Goal: Task Accomplishment & Management: Complete application form

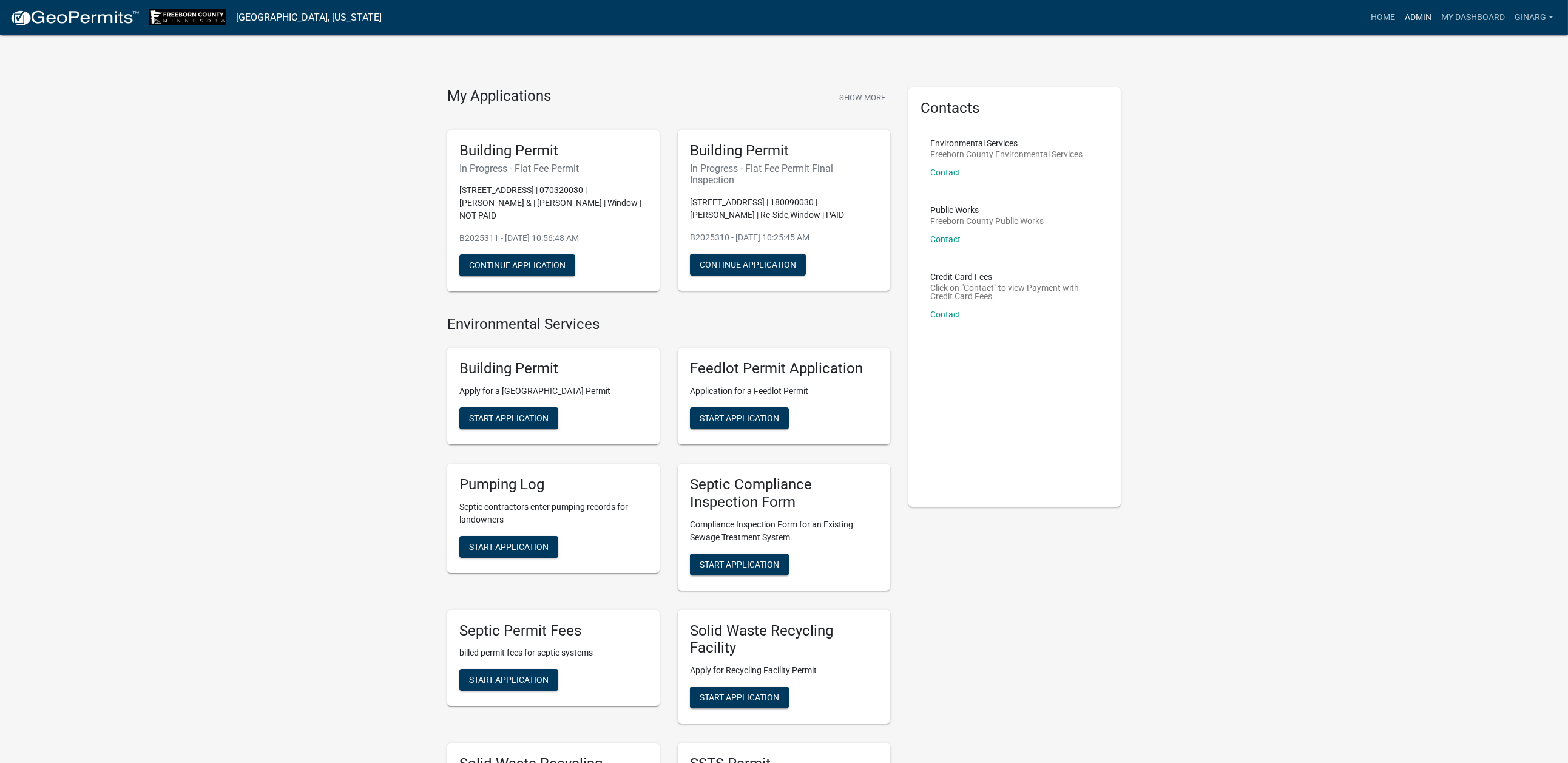
click at [1400, 24] on link "Admin" at bounding box center [1418, 18] width 36 height 23
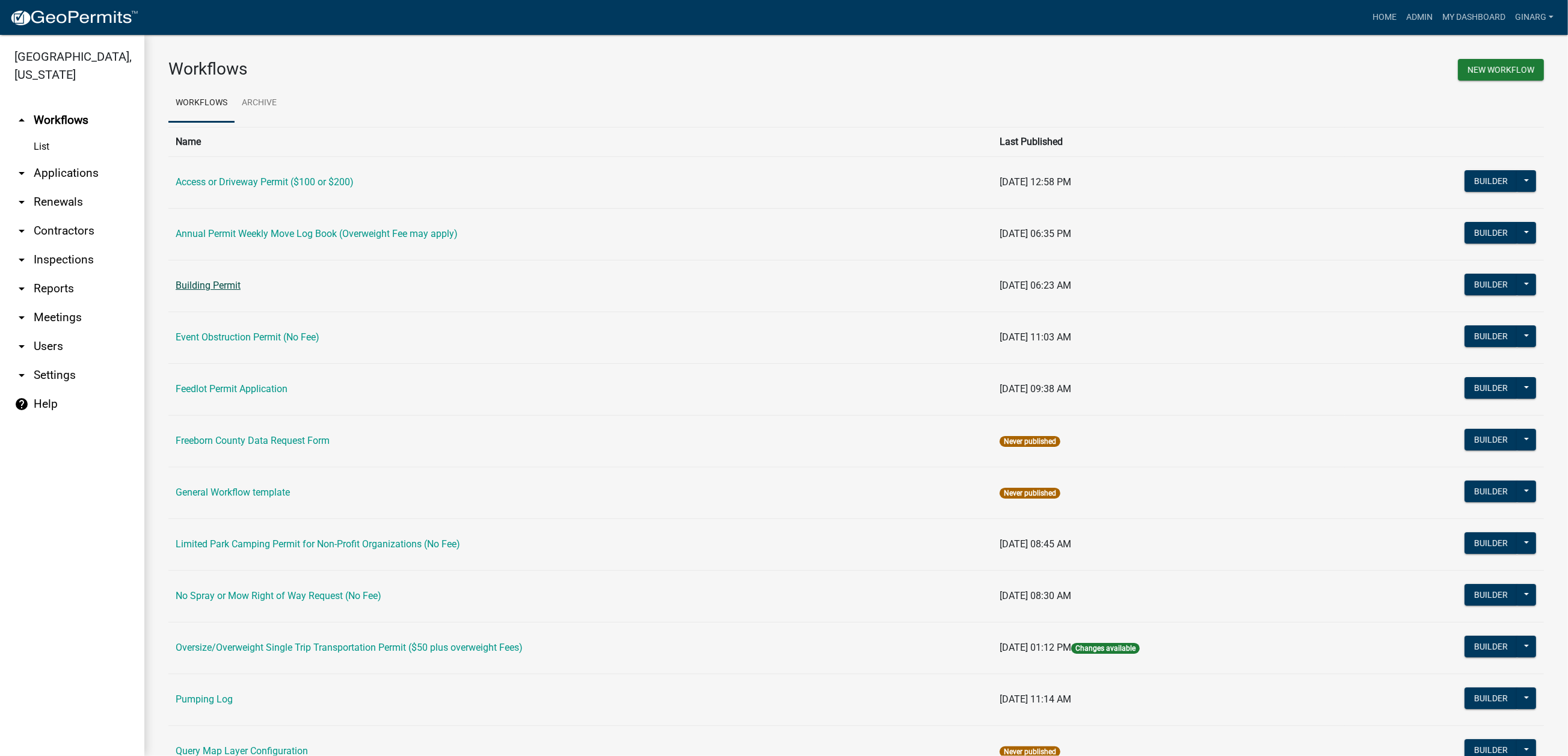
click at [223, 291] on link "Building Permit" at bounding box center [208, 285] width 65 height 11
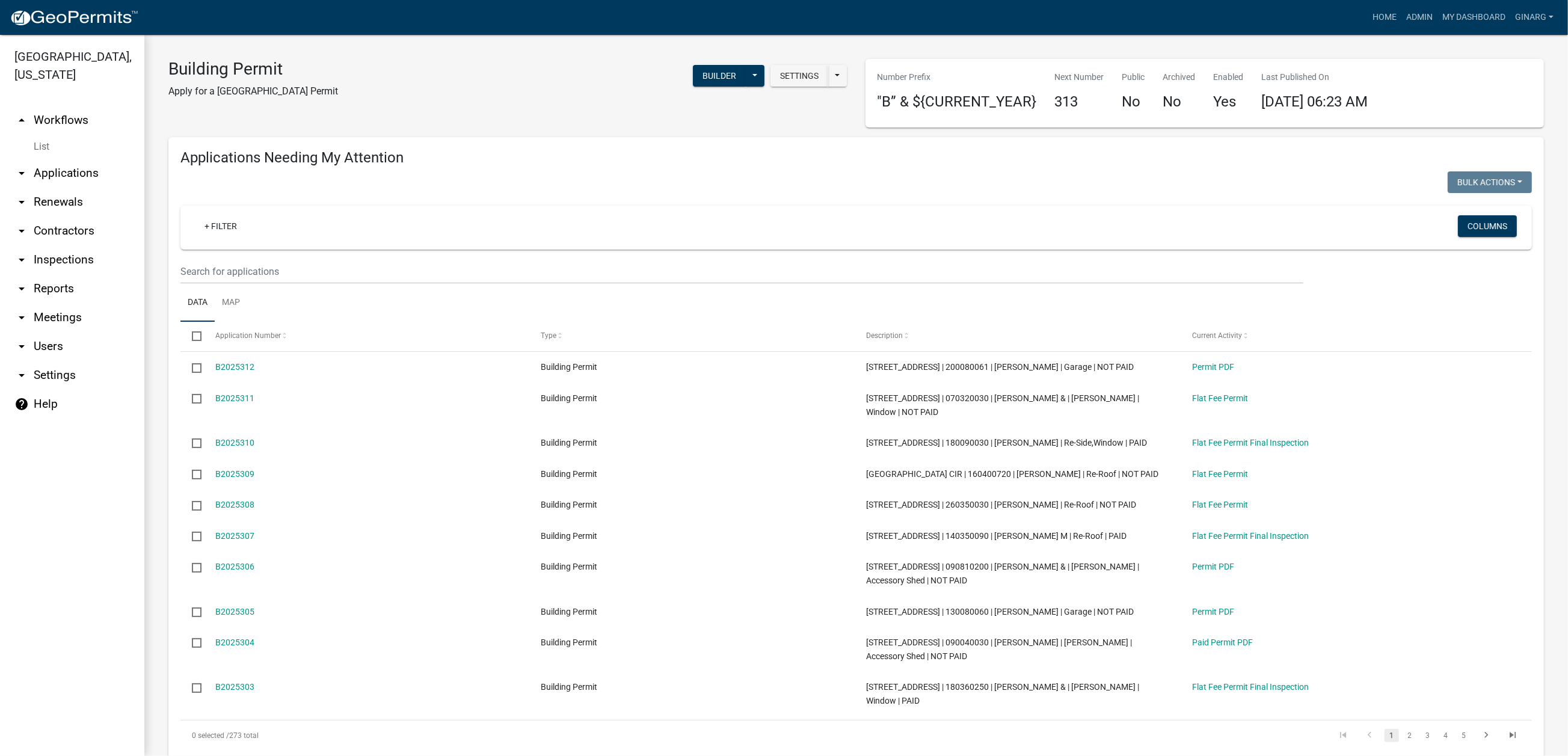
select select "3: 100"
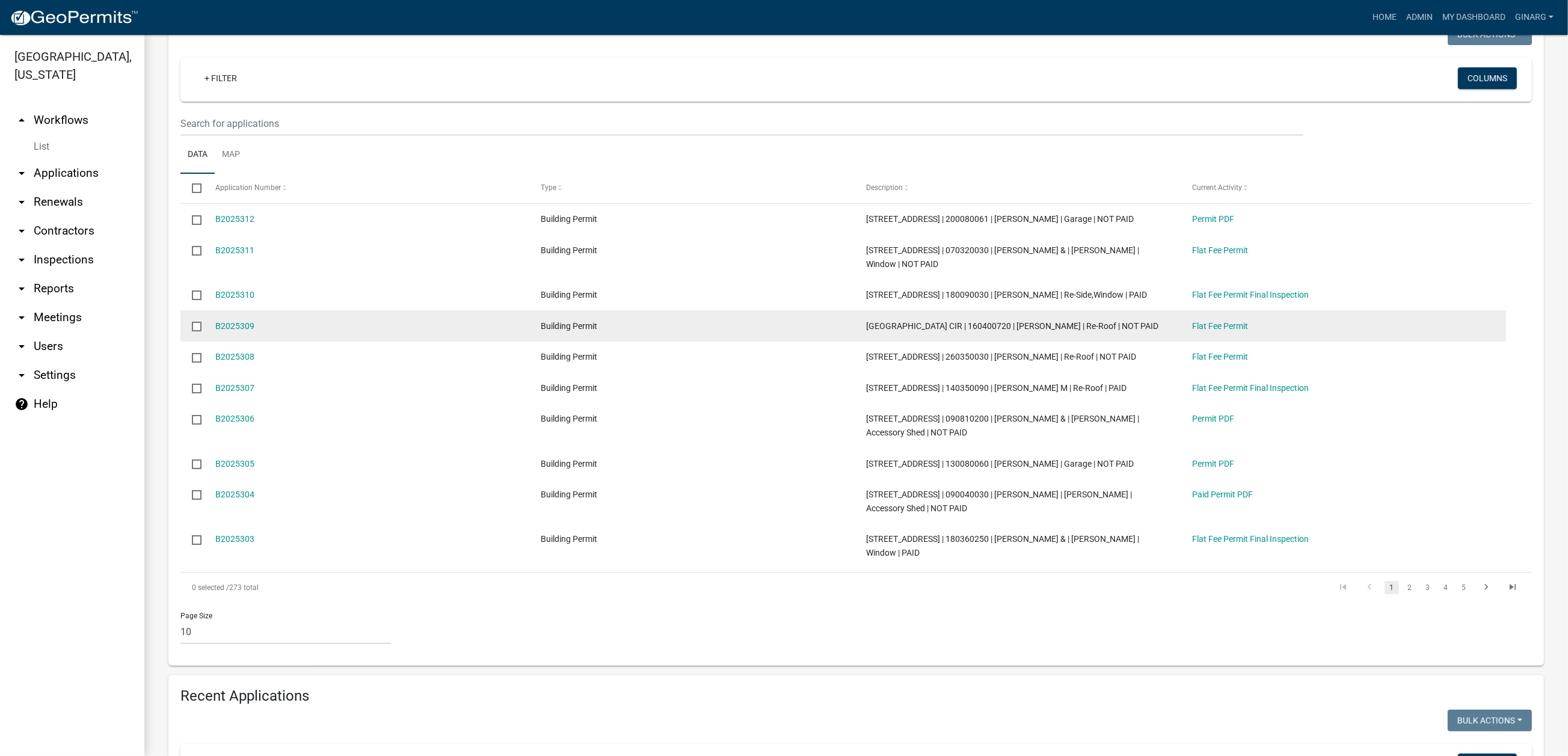
scroll to position [180, 0]
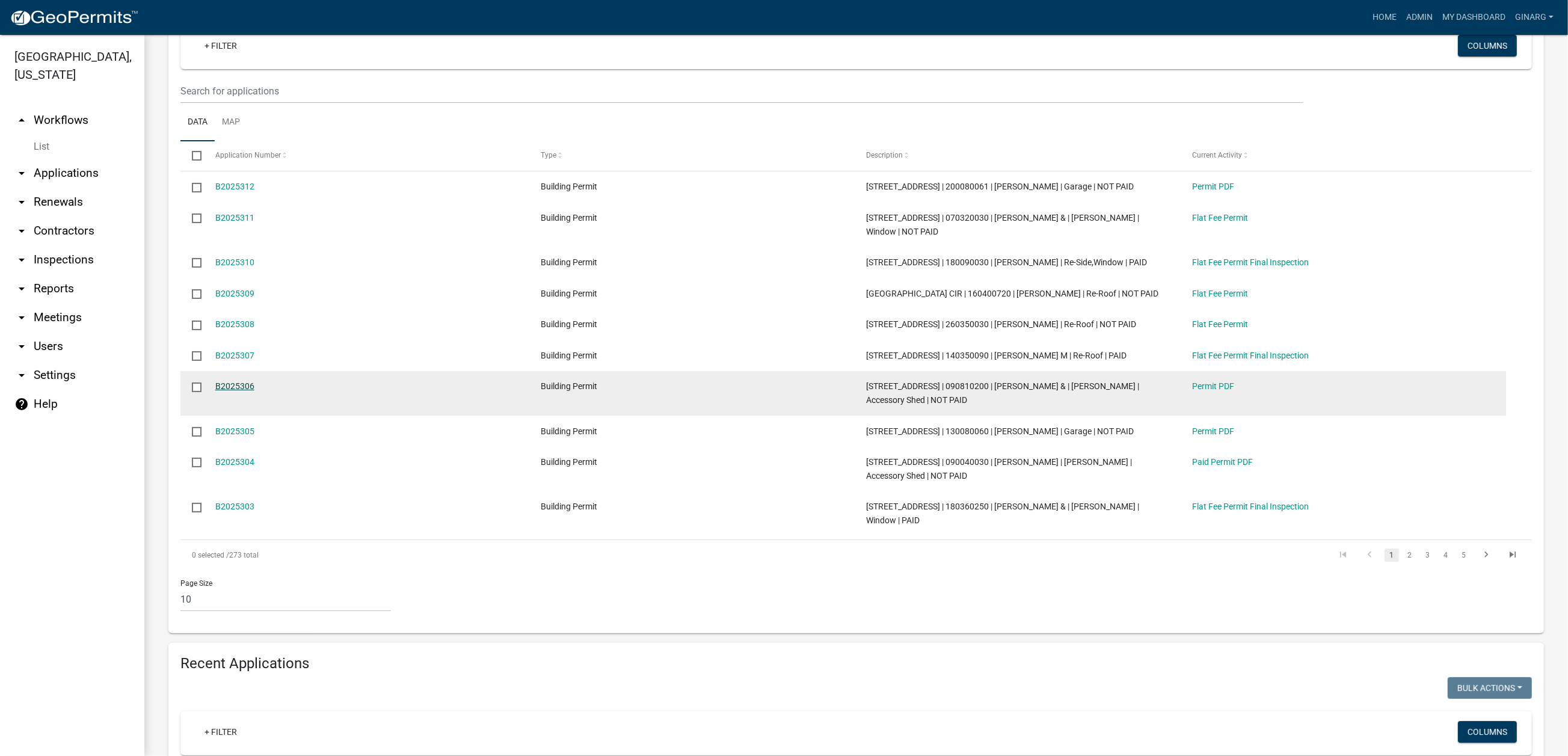
click at [254, 391] on link "B2025306" at bounding box center [235, 386] width 39 height 9
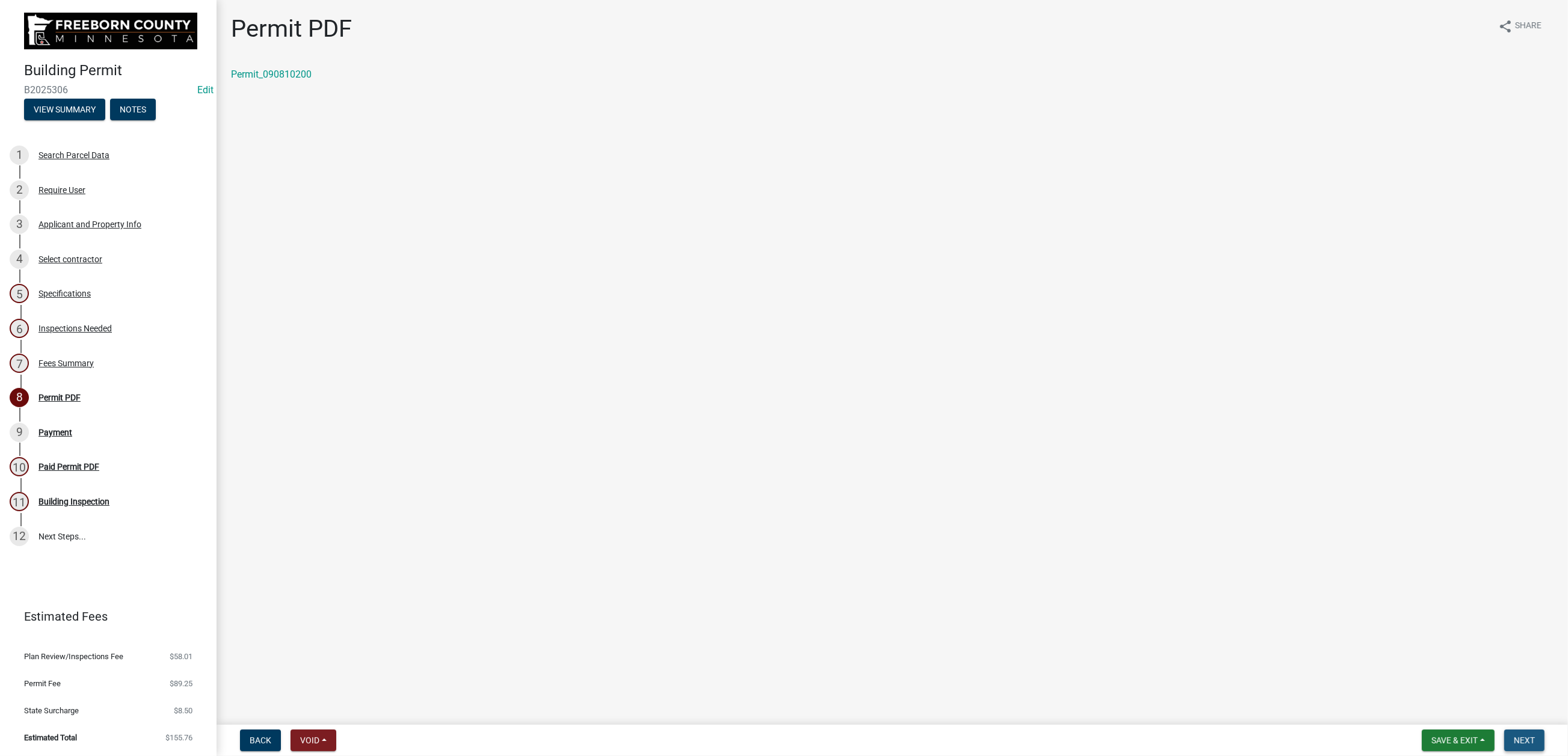
click at [1515, 736] on span "Next" at bounding box center [1525, 740] width 21 height 9
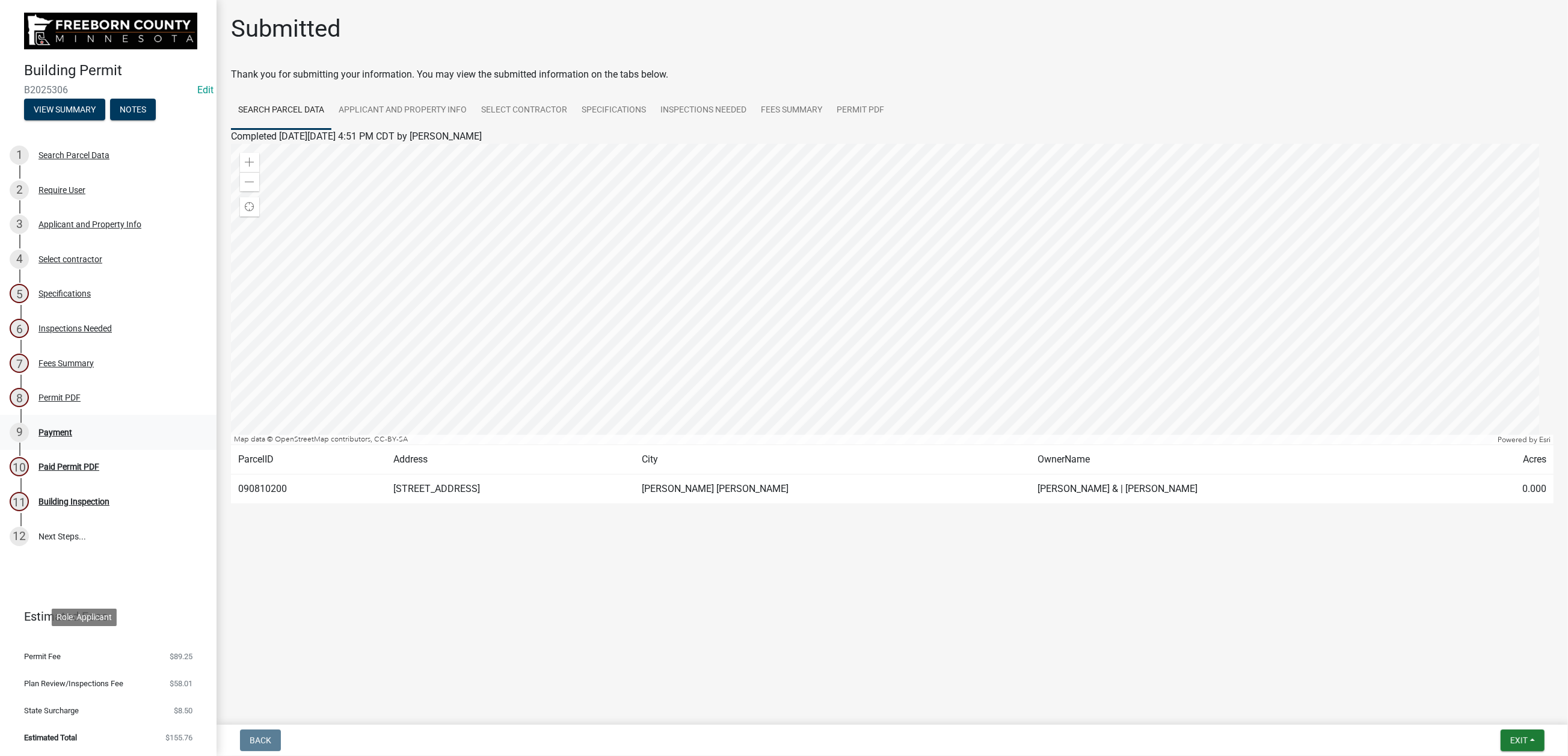
click at [72, 436] on div "Payment" at bounding box center [55, 432] width 34 height 8
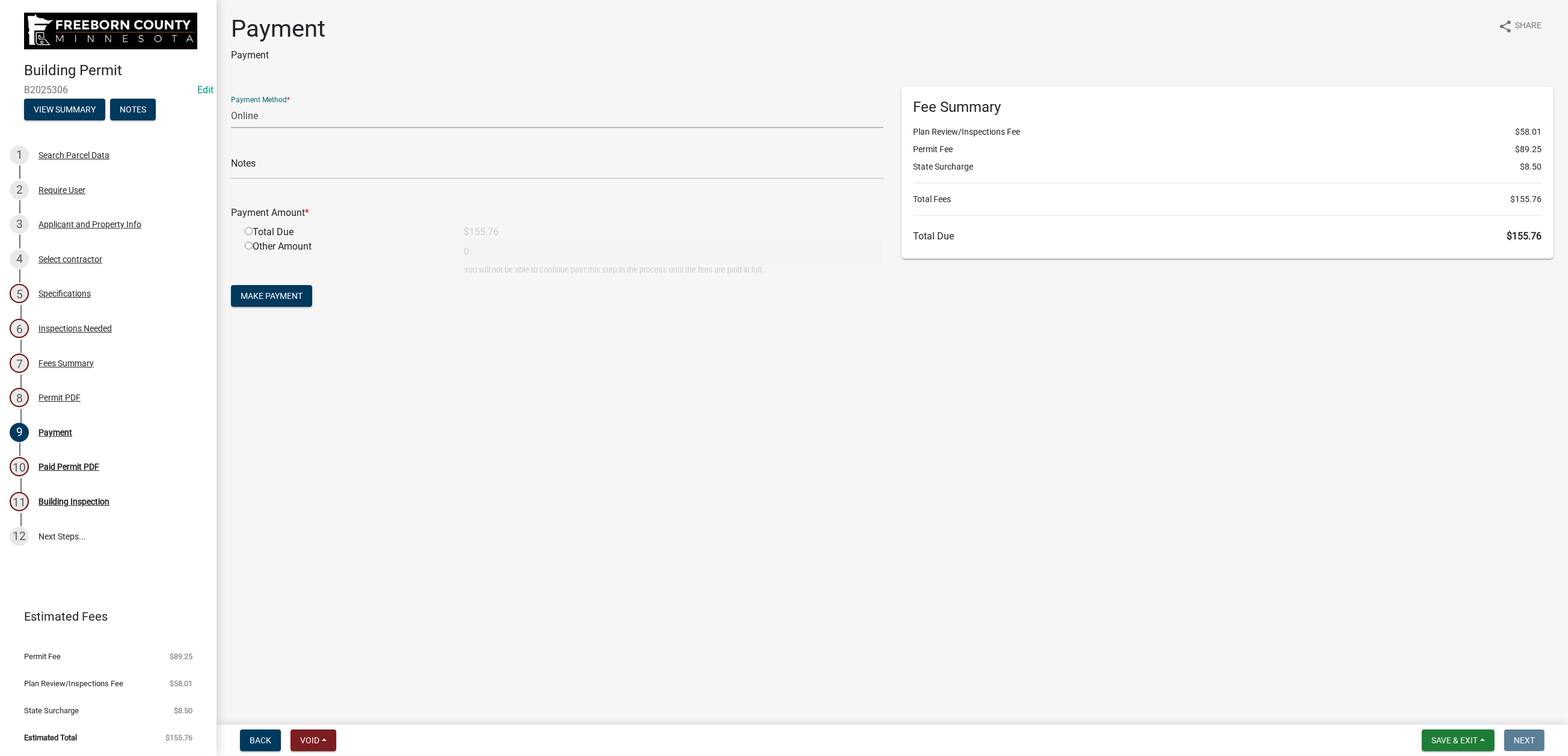
click at [281, 128] on select "Credit Card POS Check Cash Online" at bounding box center [557, 115] width 653 height 25
select select "1: 0"
click at [238, 128] on select "Credit Card POS Check Cash Online" at bounding box center [557, 115] width 653 height 25
click at [263, 180] on input "text" at bounding box center [557, 167] width 653 height 25
type input "1239"
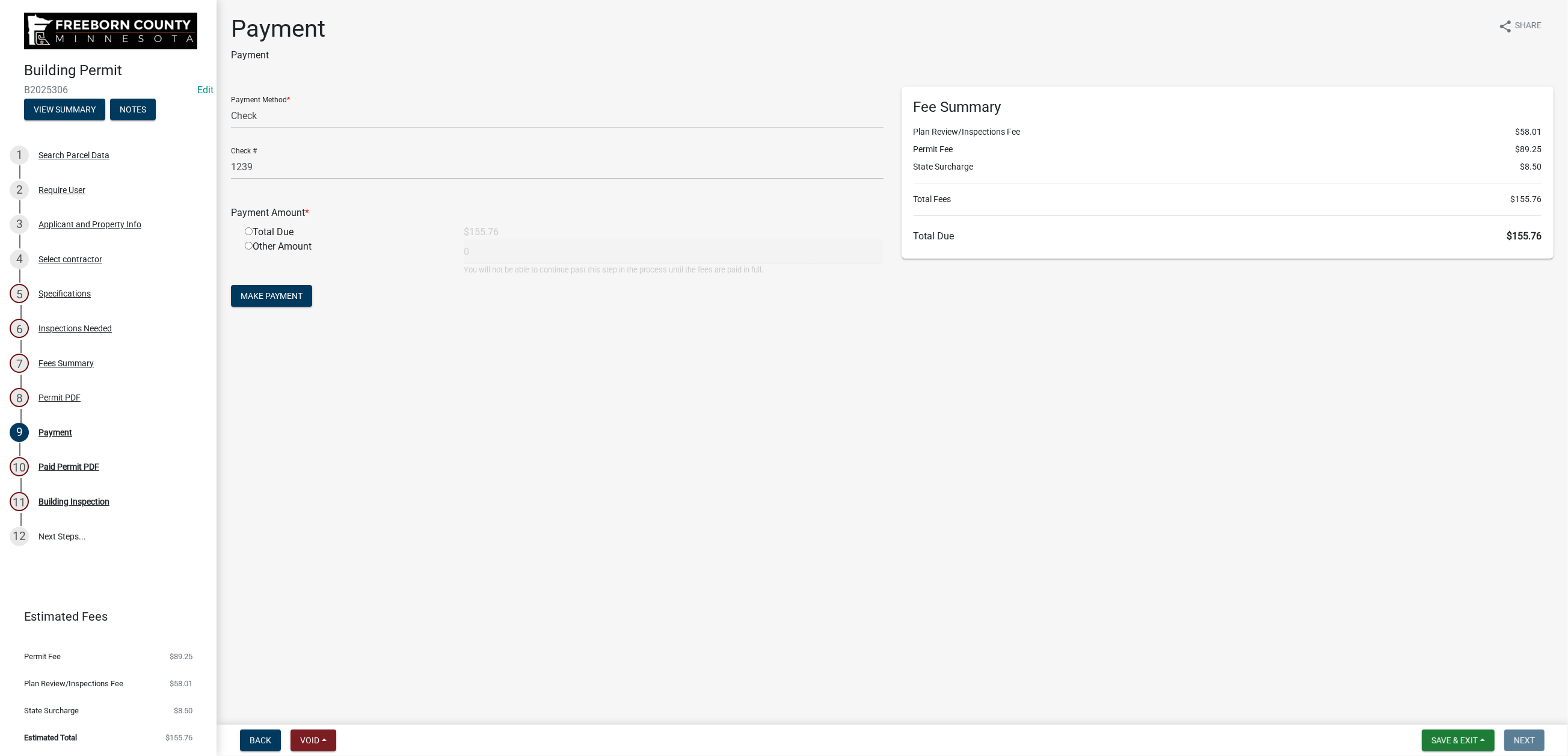
click at [252, 235] on input "radio" at bounding box center [249, 231] width 7 height 7
radio input "true"
type input "155.76"
click at [282, 301] on span "Make Payment" at bounding box center [271, 296] width 62 height 9
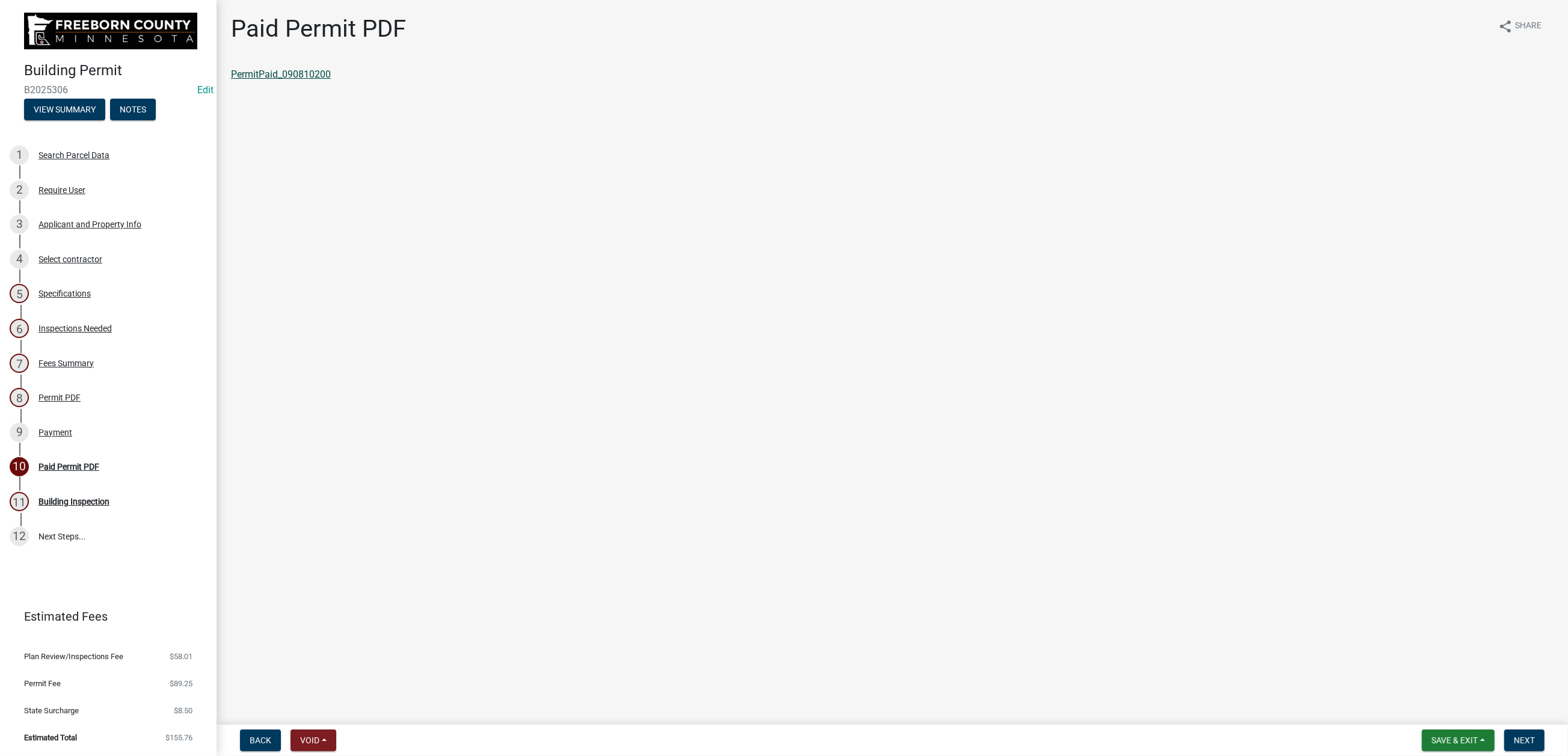
click at [331, 80] on link "PermitPaid_090810200" at bounding box center [281, 74] width 99 height 11
click at [1432, 736] on span "Save & Exit" at bounding box center [1455, 740] width 46 height 9
click at [1399, 692] on button "Save & Exit" at bounding box center [1446, 698] width 97 height 29
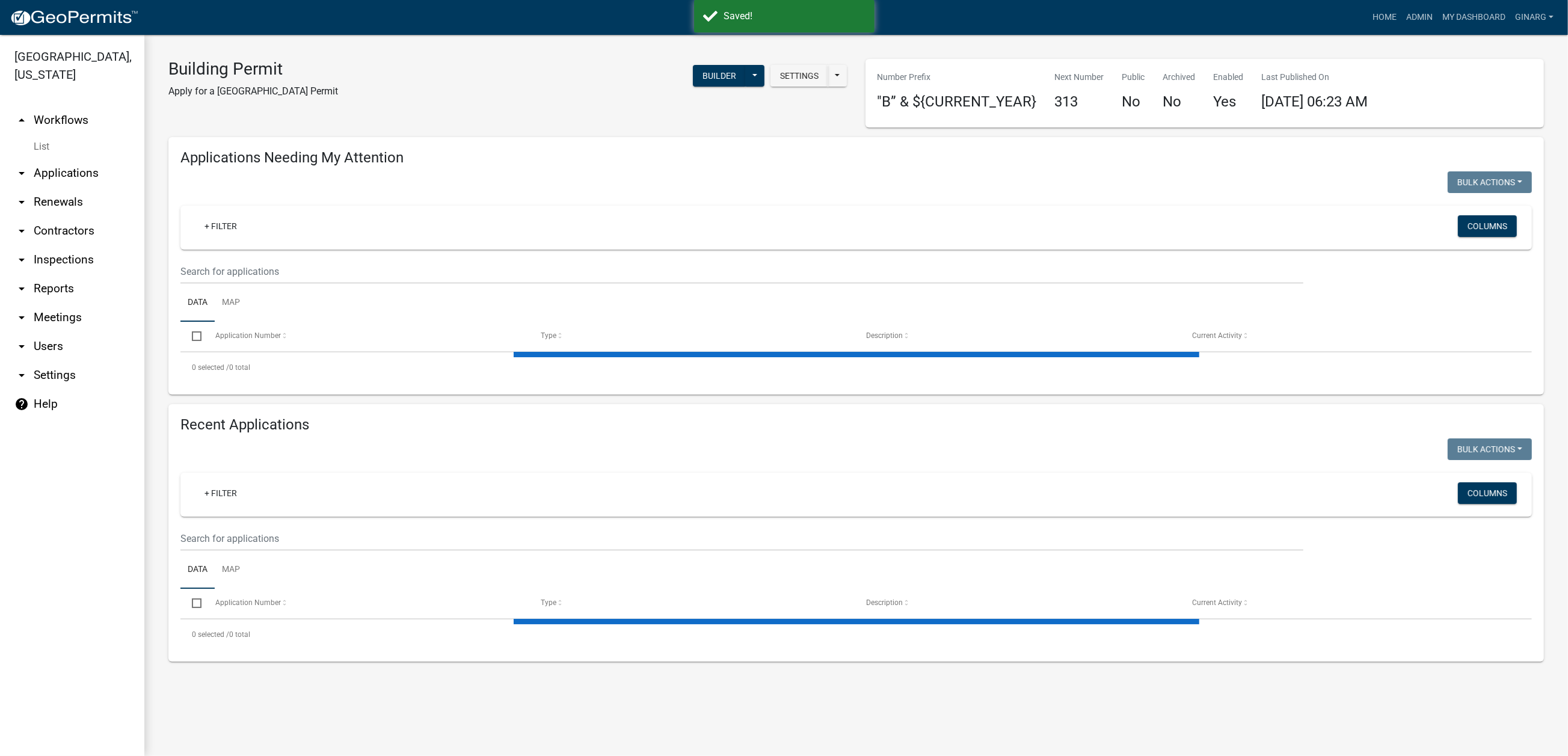
select select "3: 100"
